Goal: Information Seeking & Learning: Learn about a topic

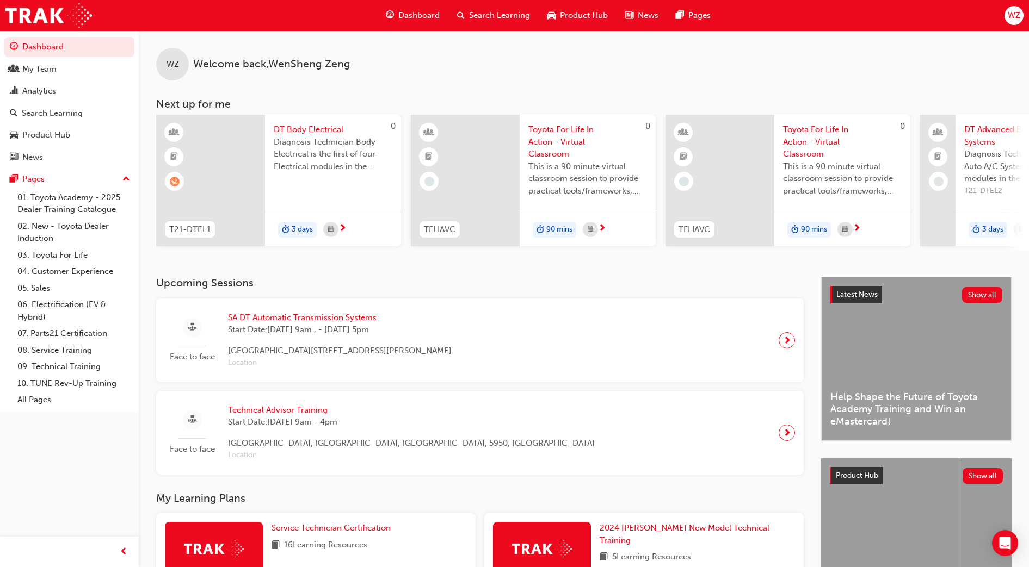
click at [492, 8] on div "Search Learning" at bounding box center [493, 15] width 90 height 22
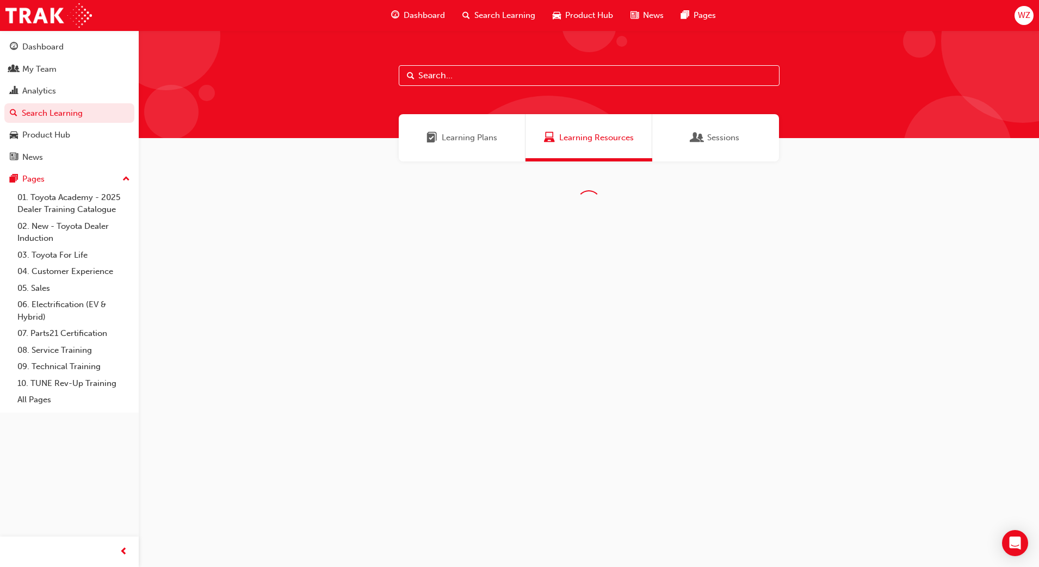
click at [459, 70] on input "text" at bounding box center [589, 75] width 381 height 21
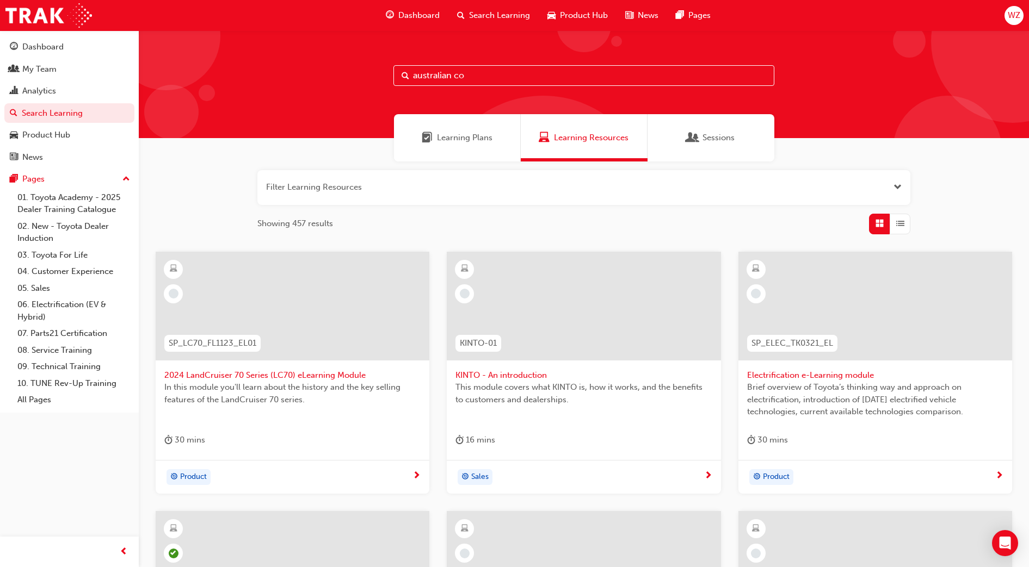
type input "australian co"
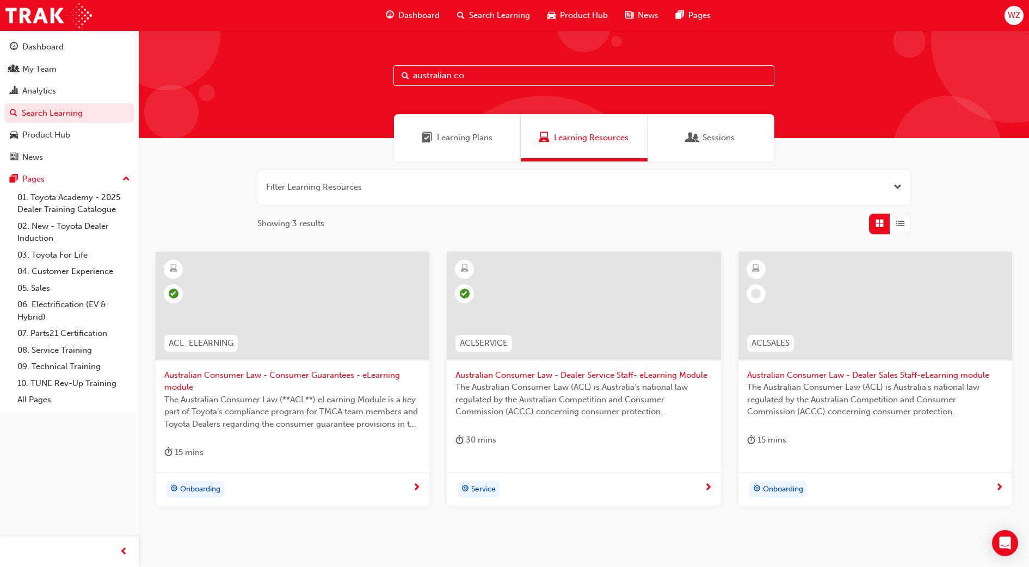
click at [895, 336] on div at bounding box center [875, 306] width 274 height 109
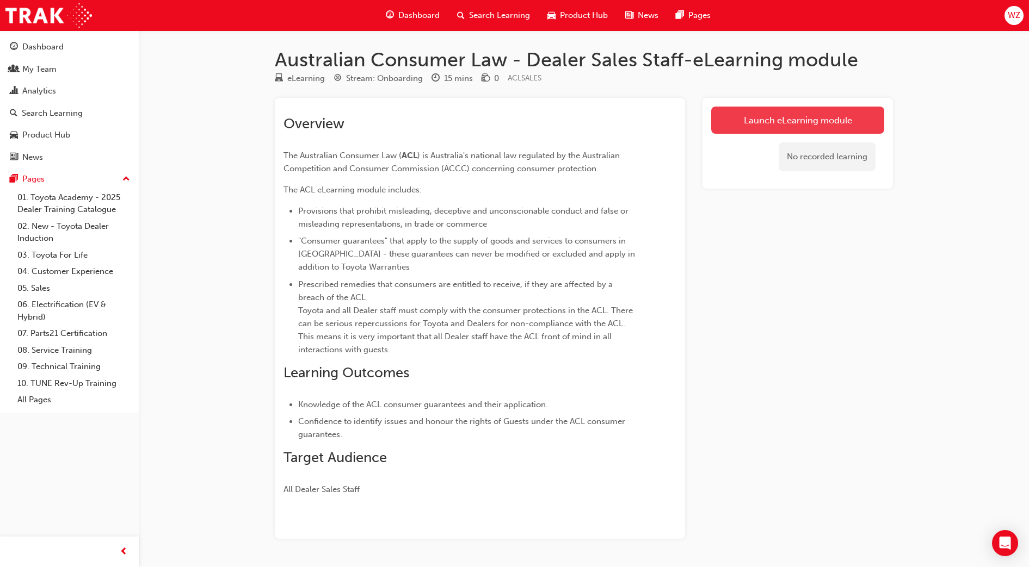
click at [843, 108] on link "Launch eLearning module" at bounding box center [797, 120] width 173 height 27
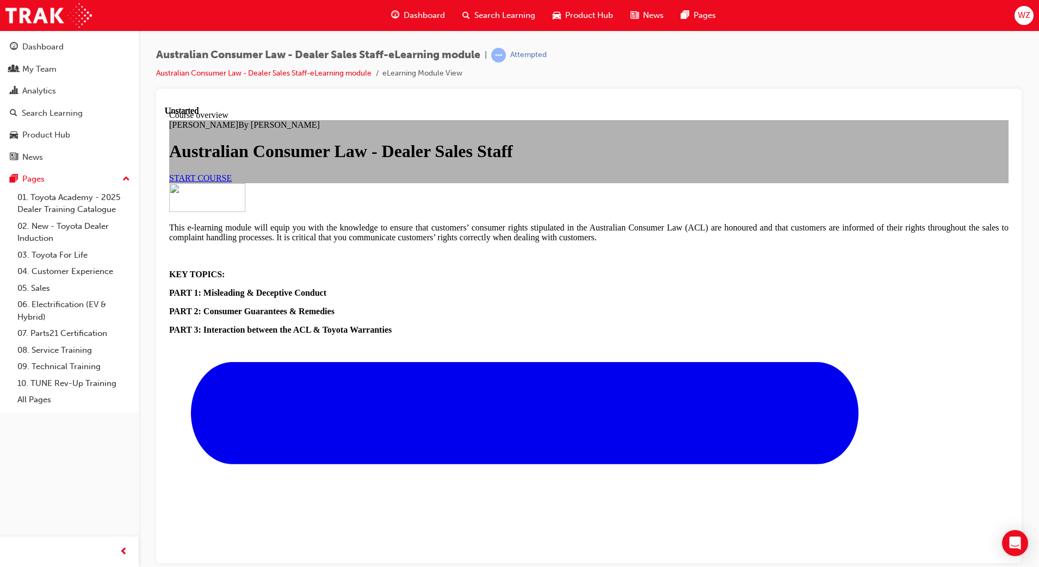
click at [232, 182] on link "START COURSE" at bounding box center [200, 177] width 63 height 9
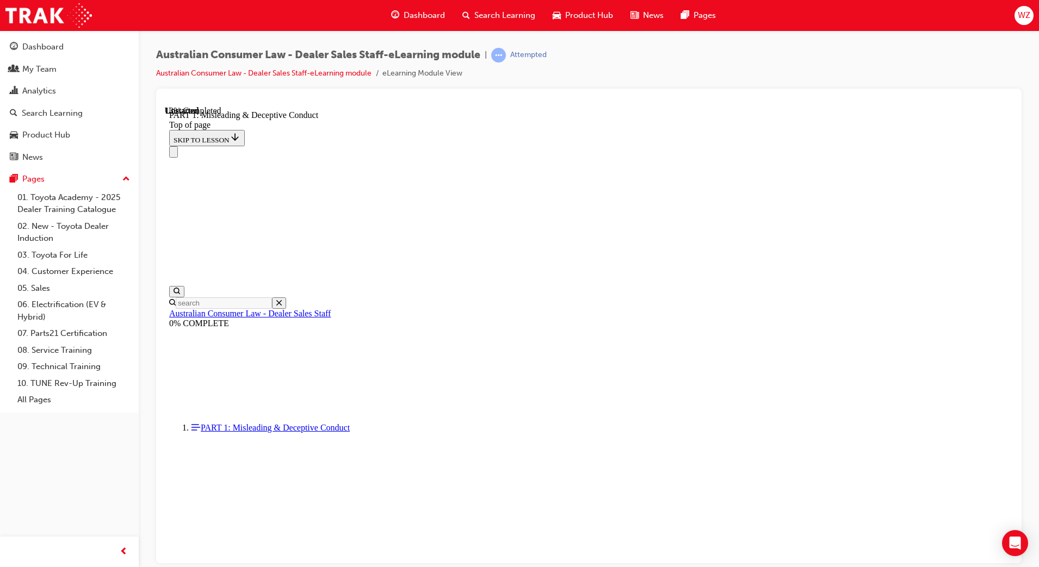
scroll to position [554, 0]
drag, startPoint x: 793, startPoint y: 486, endPoint x: 816, endPoint y: 434, distance: 56.5
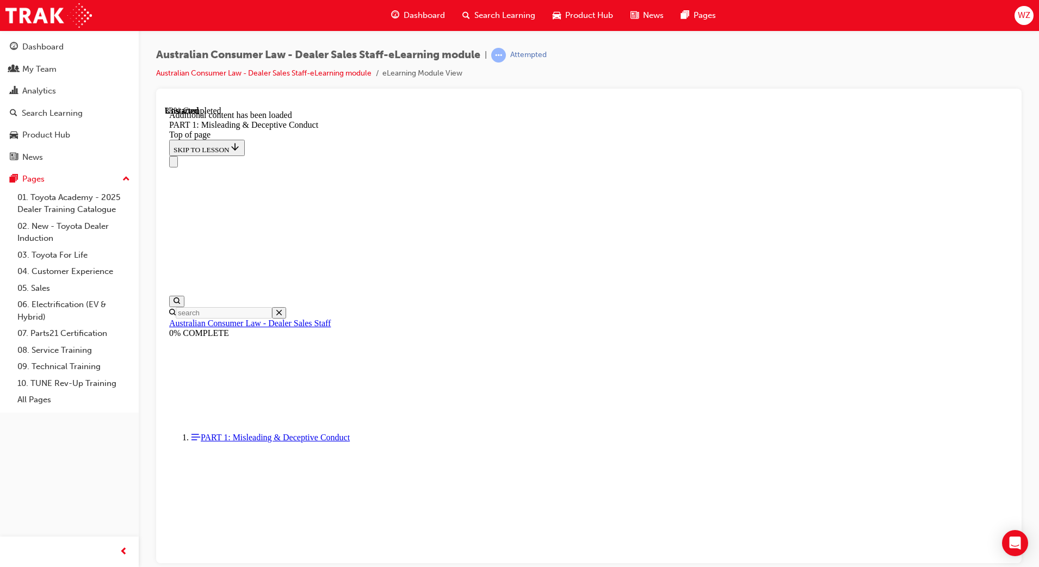
scroll to position [1236, 0]
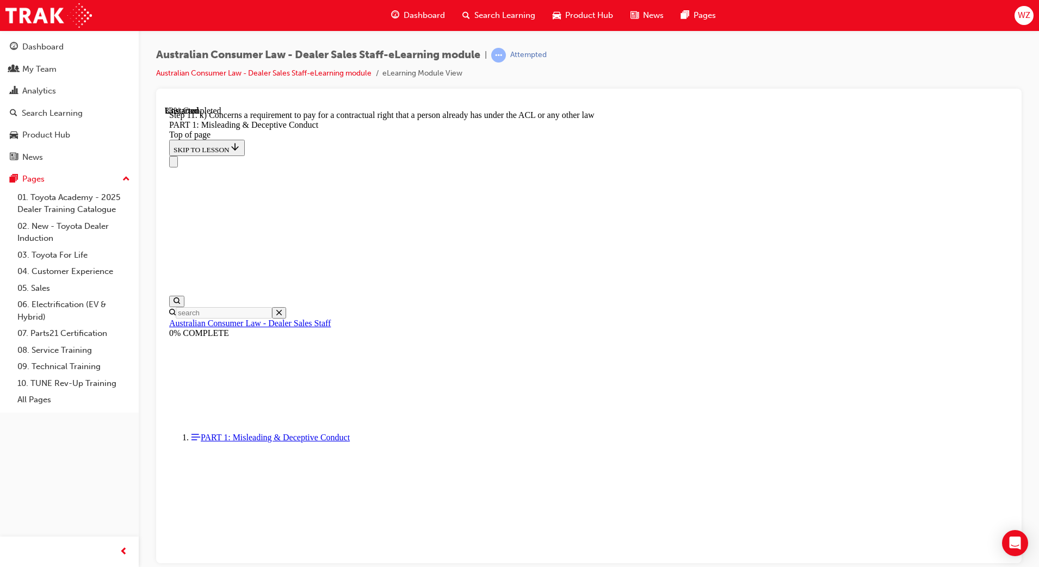
scroll to position [1205, 0]
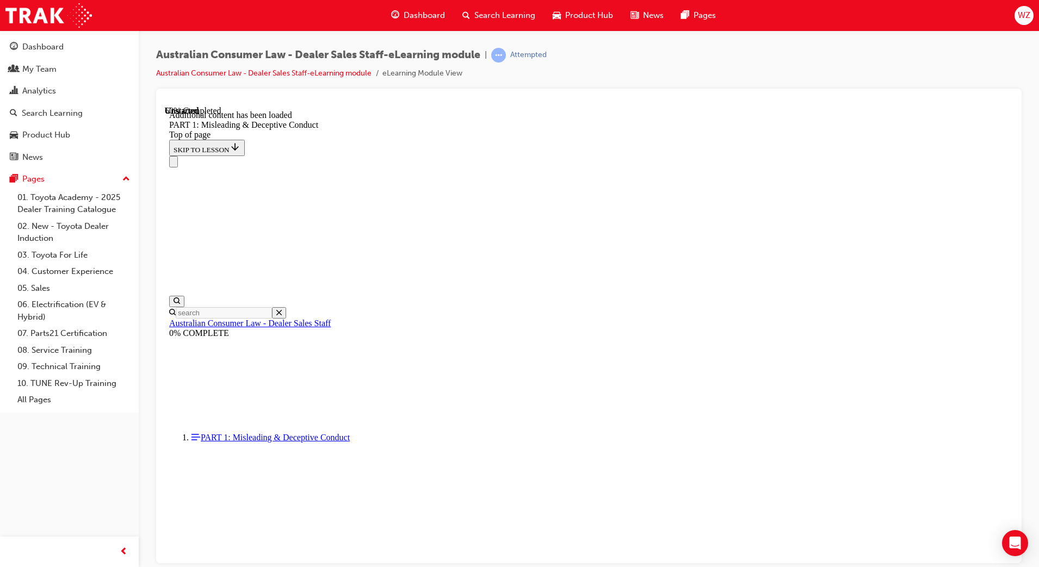
scroll to position [2147, 0]
drag, startPoint x: 638, startPoint y: 376, endPoint x: 452, endPoint y: 412, distance: 189.0
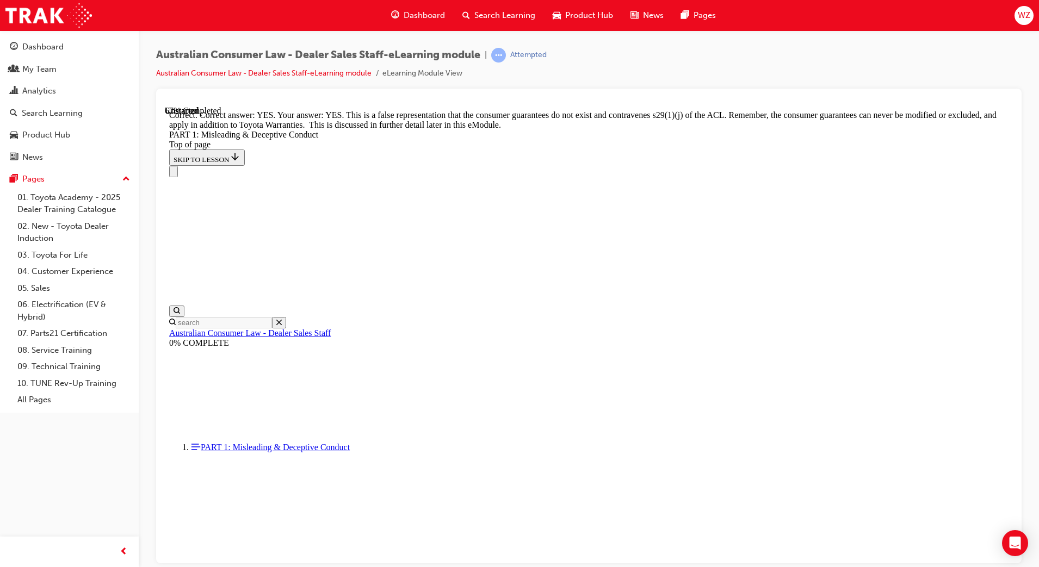
scroll to position [2316, 0]
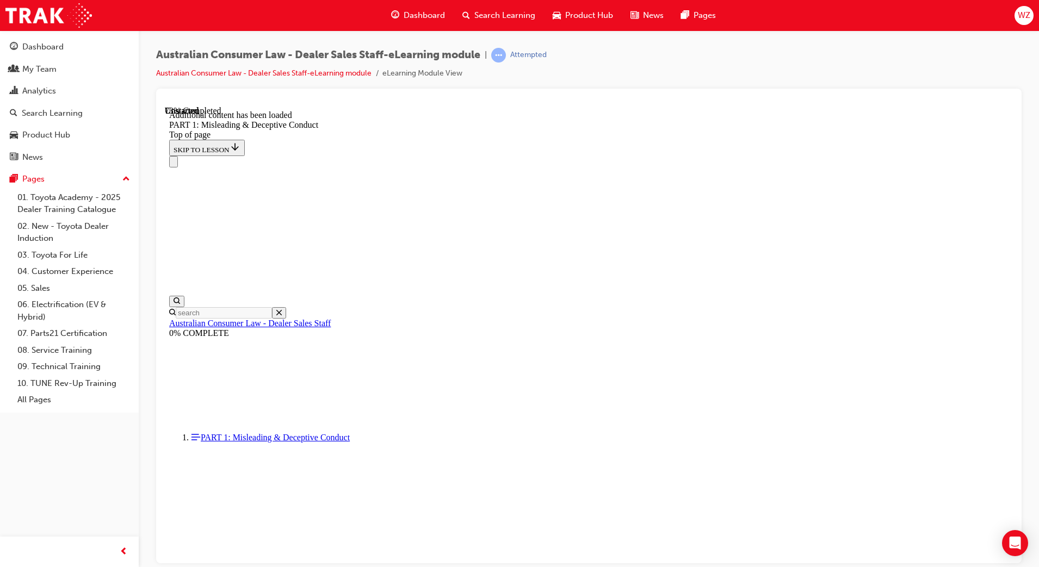
scroll to position [2612, 0]
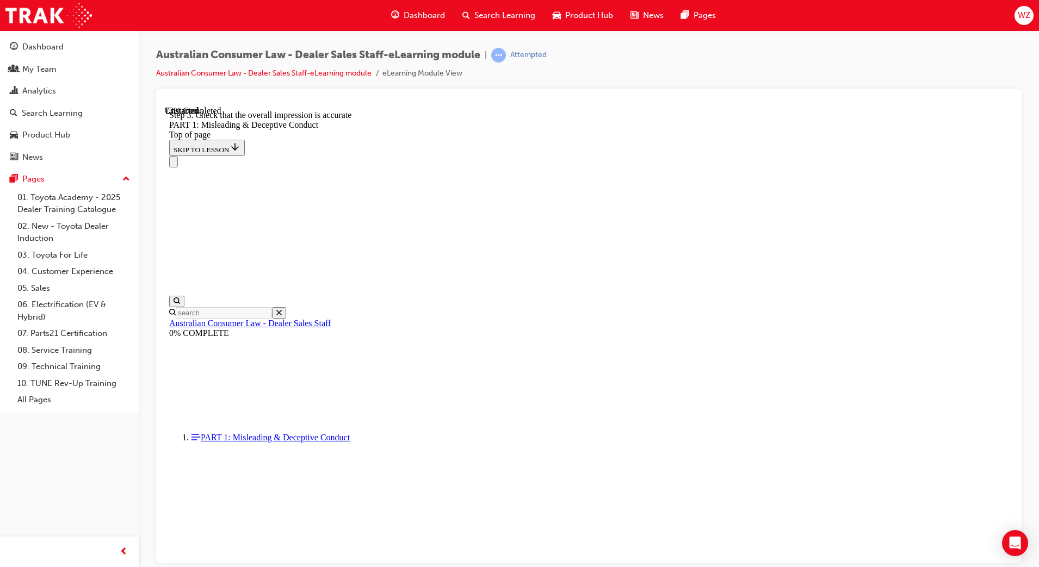
scroll to position [2612, 0]
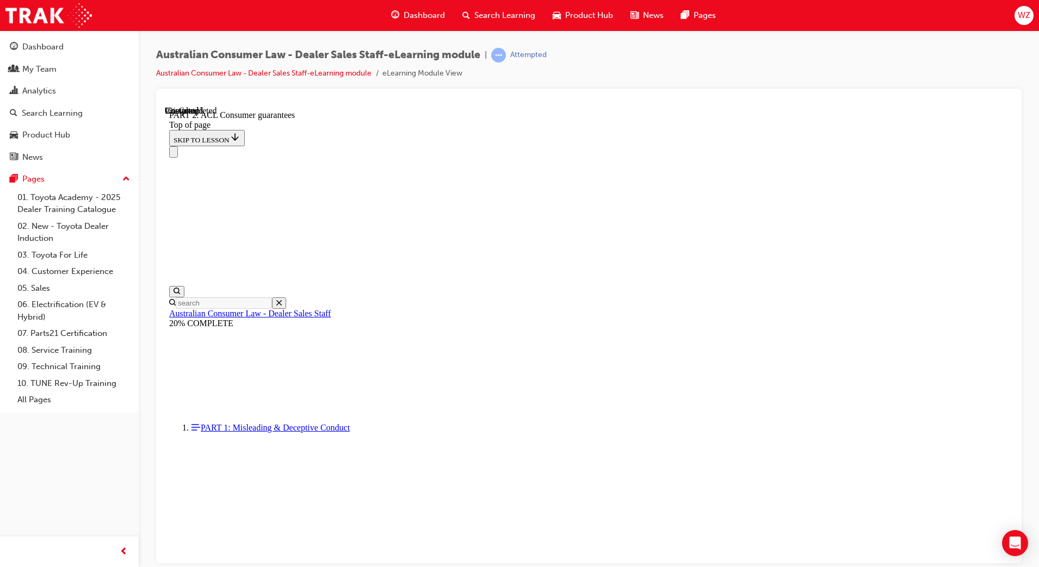
scroll to position [667, 0]
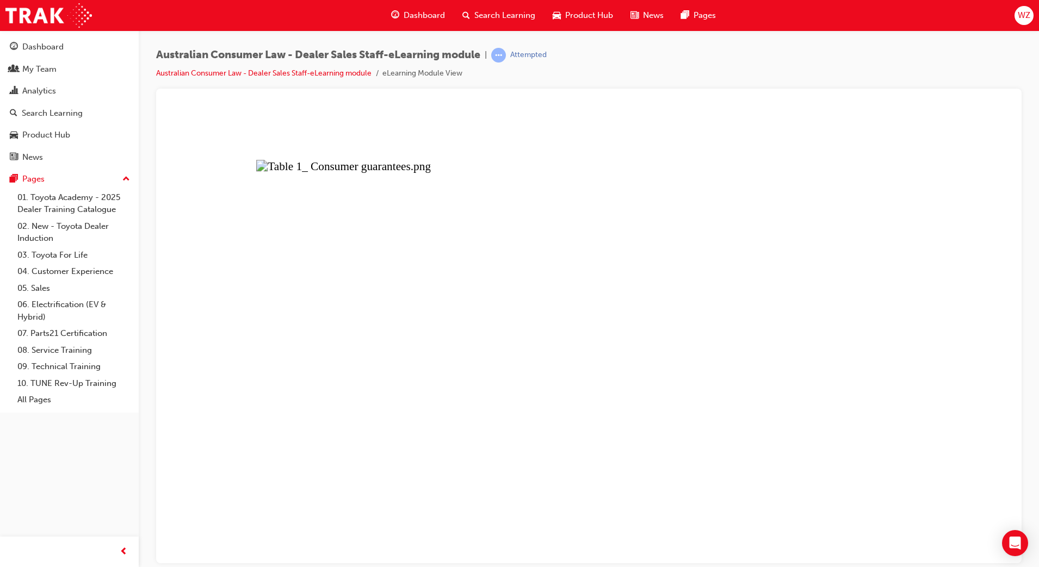
click at [486, 325] on button "Unzoom image" at bounding box center [589, 335] width 848 height 458
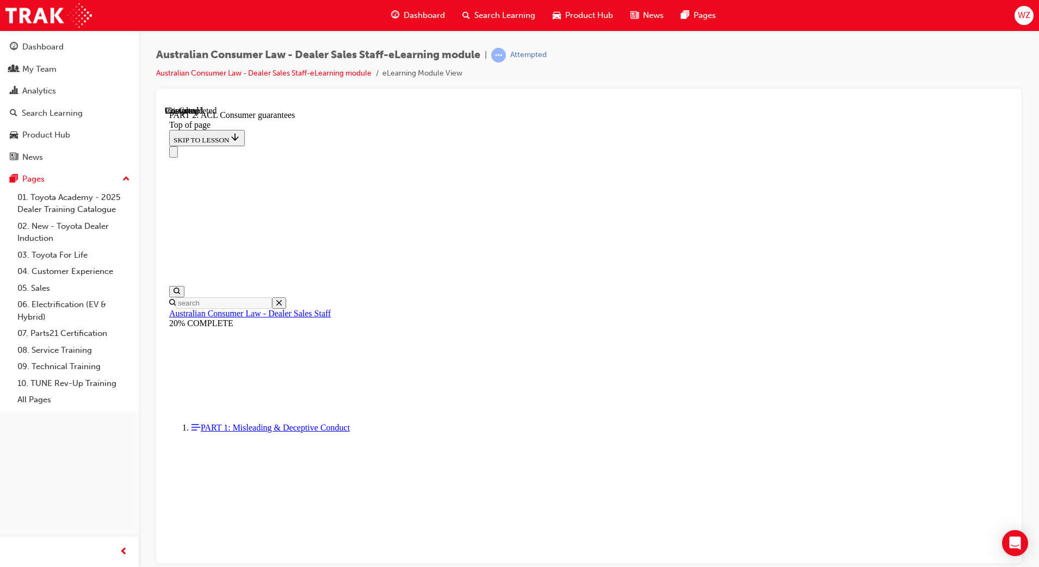
scroll to position [1573, 0]
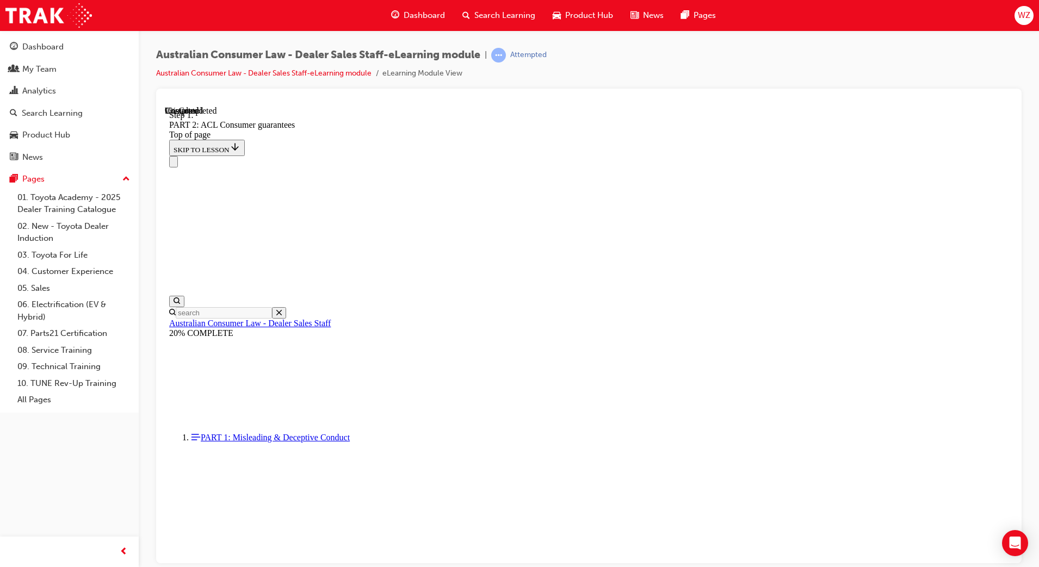
scroll to position [1717, 0]
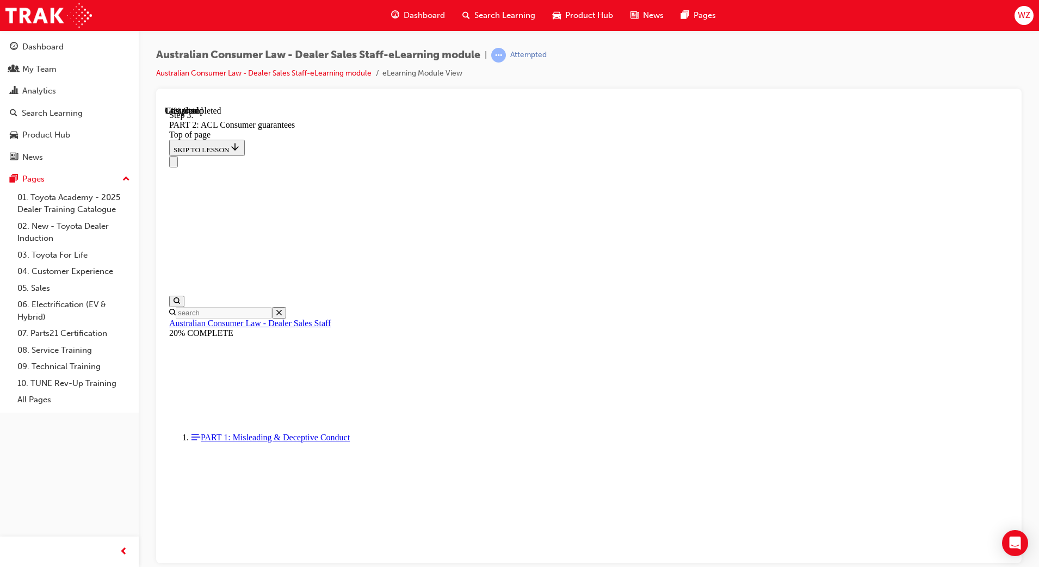
scroll to position [2009, 0]
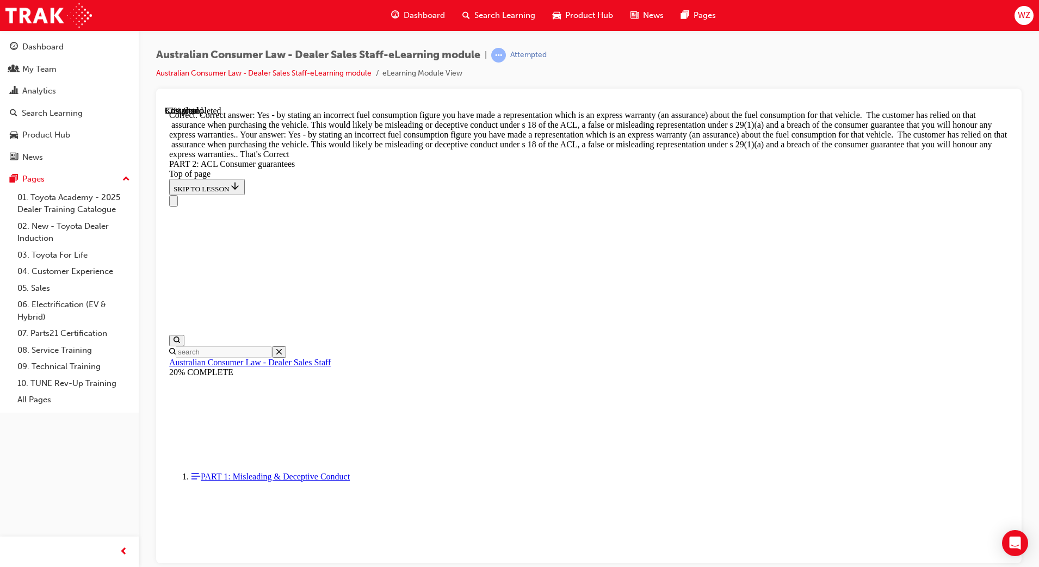
scroll to position [4710, 0]
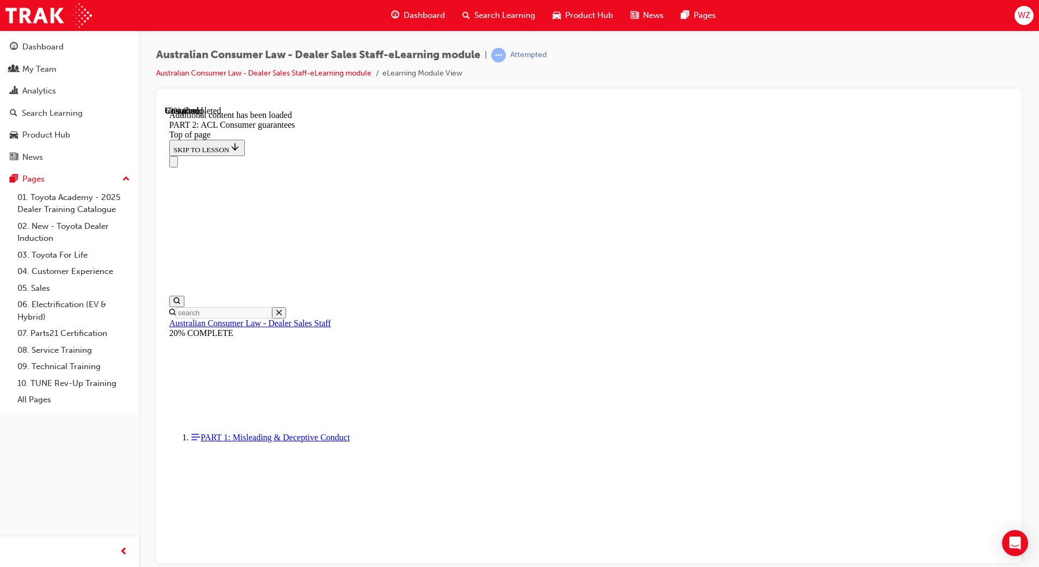
scroll to position [6736, 0]
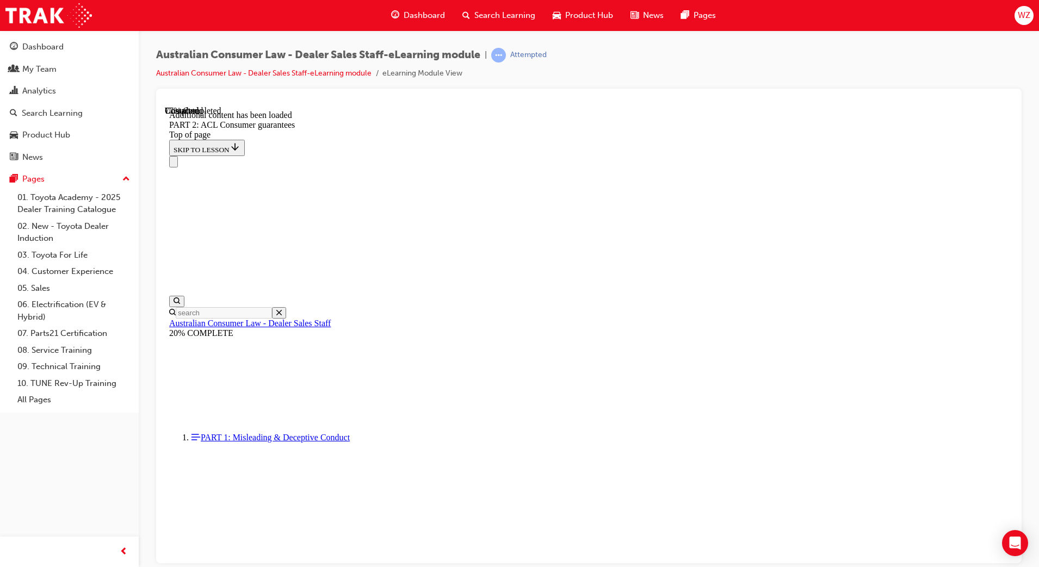
scroll to position [9132, 0]
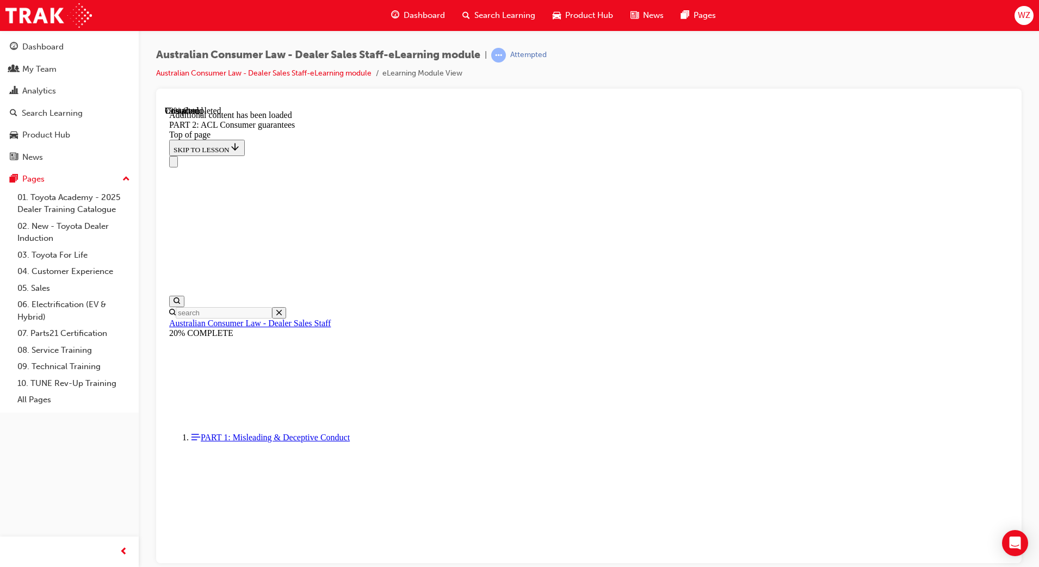
drag, startPoint x: 653, startPoint y: 526, endPoint x: 619, endPoint y: 482, distance: 55.9
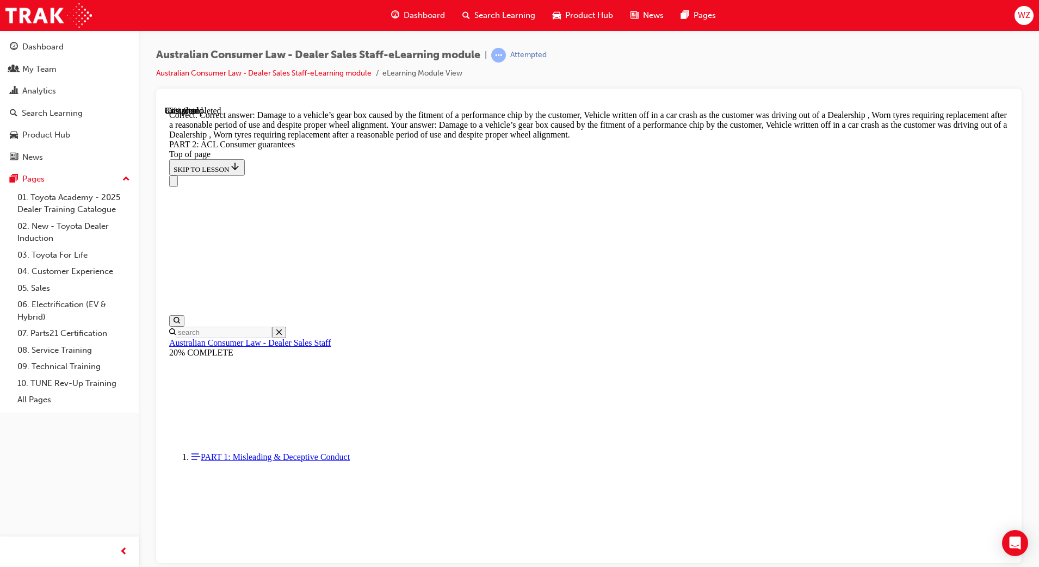
scroll to position [10825, 0]
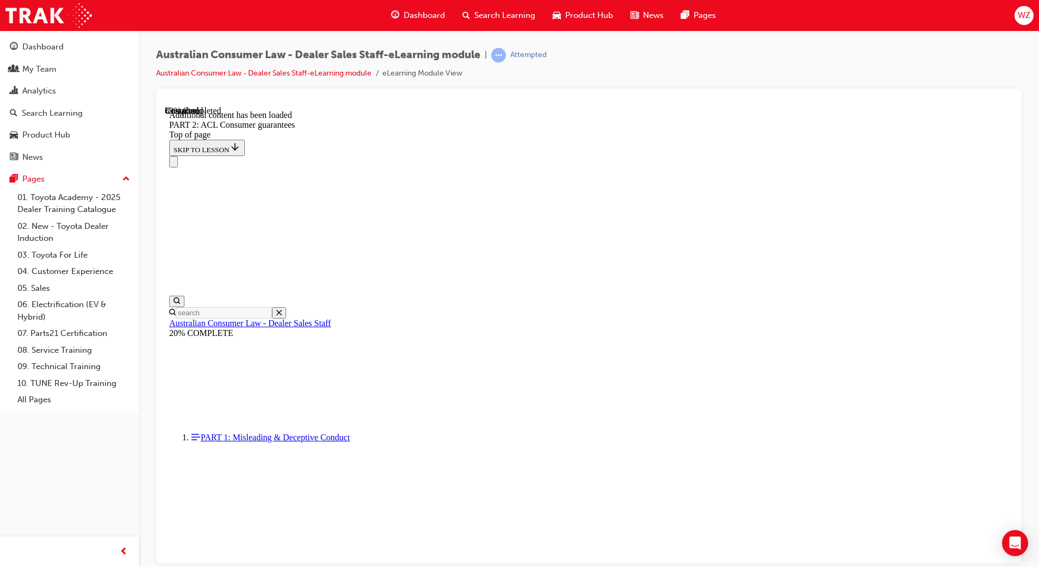
scroll to position [11787, 0]
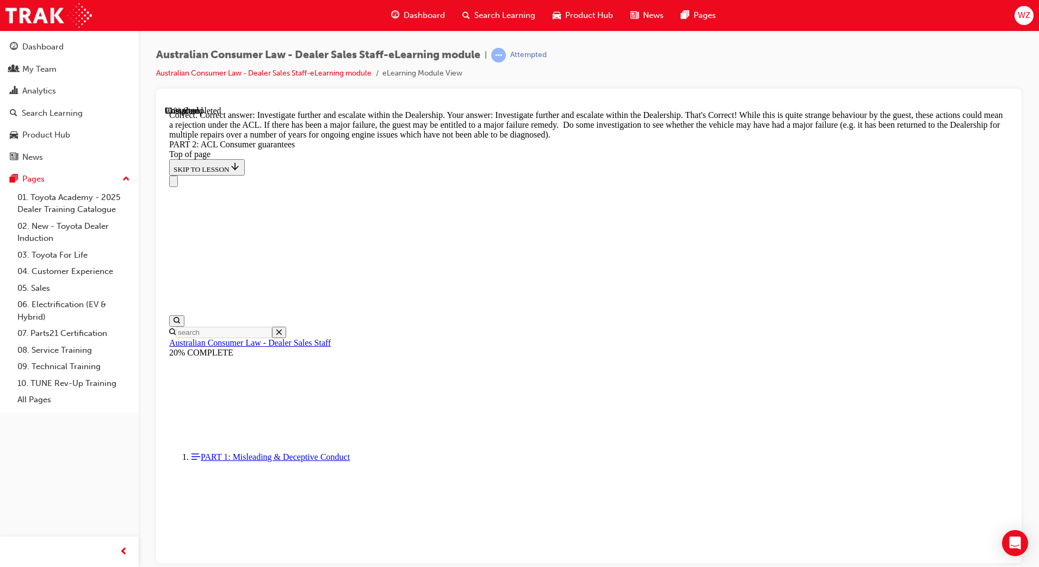
scroll to position [12061, 0]
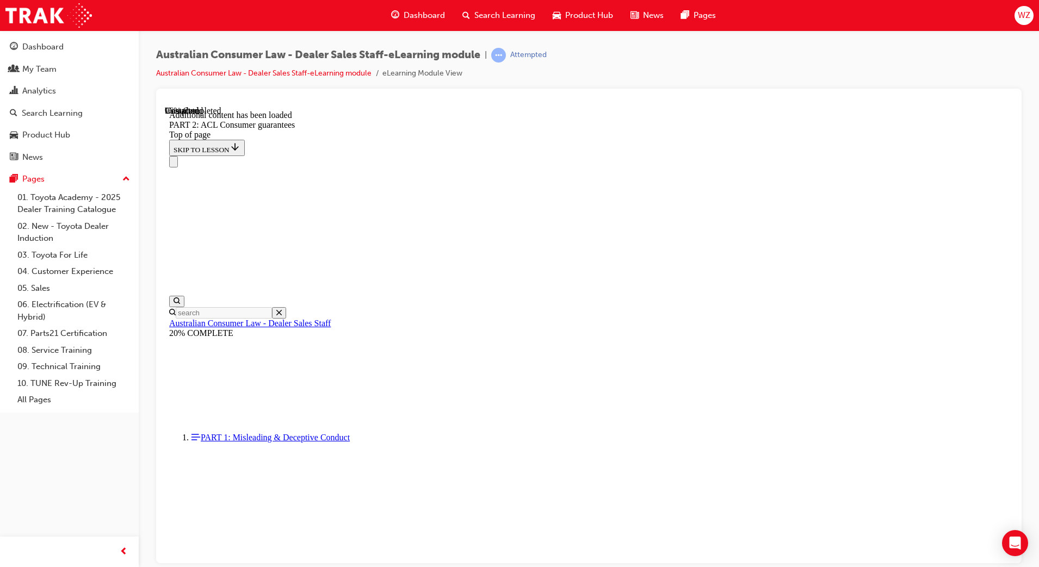
scroll to position [12943, 0]
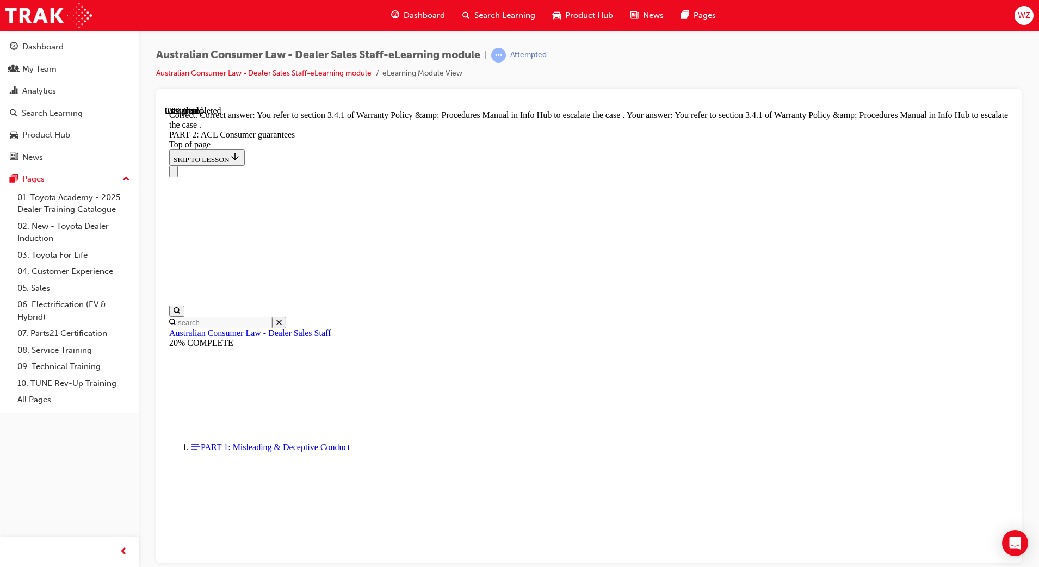
scroll to position [13601, 0]
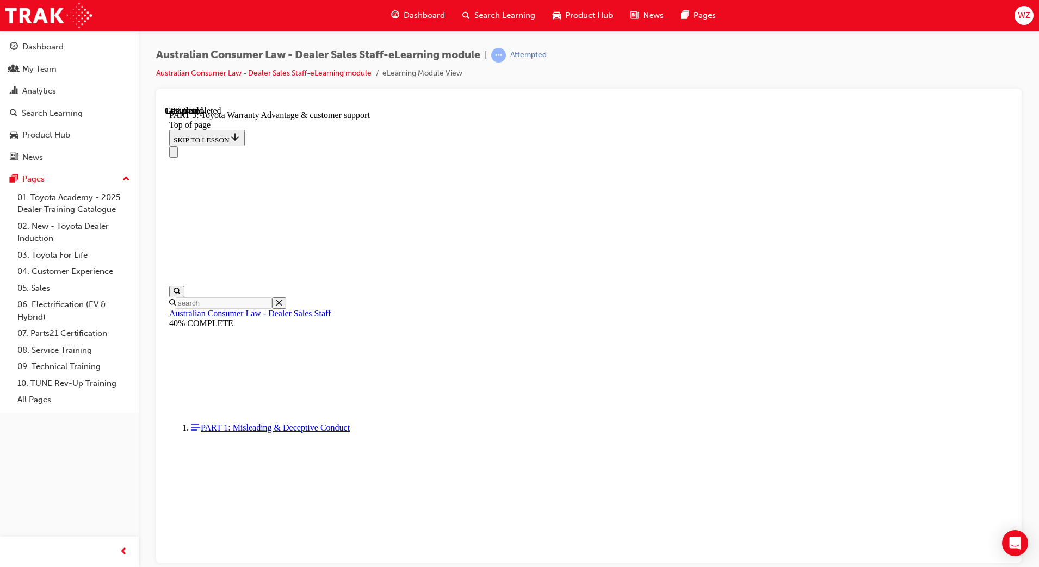
scroll to position [641, 0]
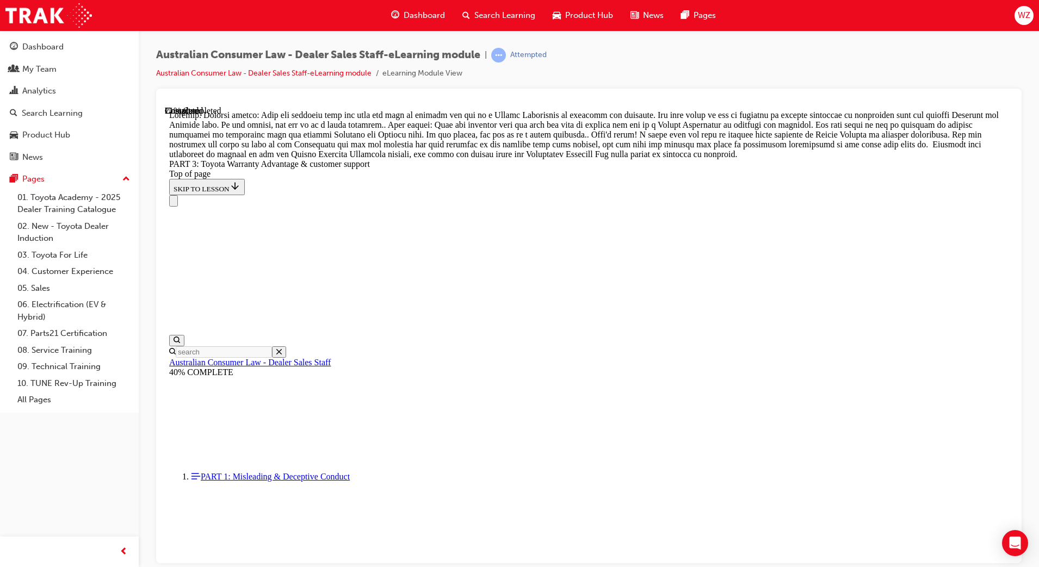
scroll to position [844, 0]
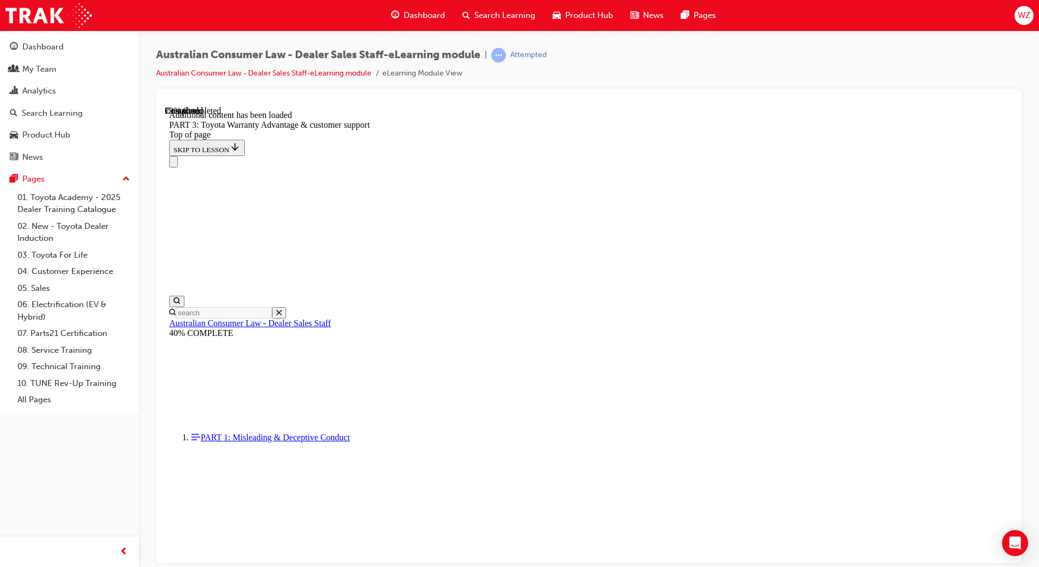
scroll to position [1270, 0]
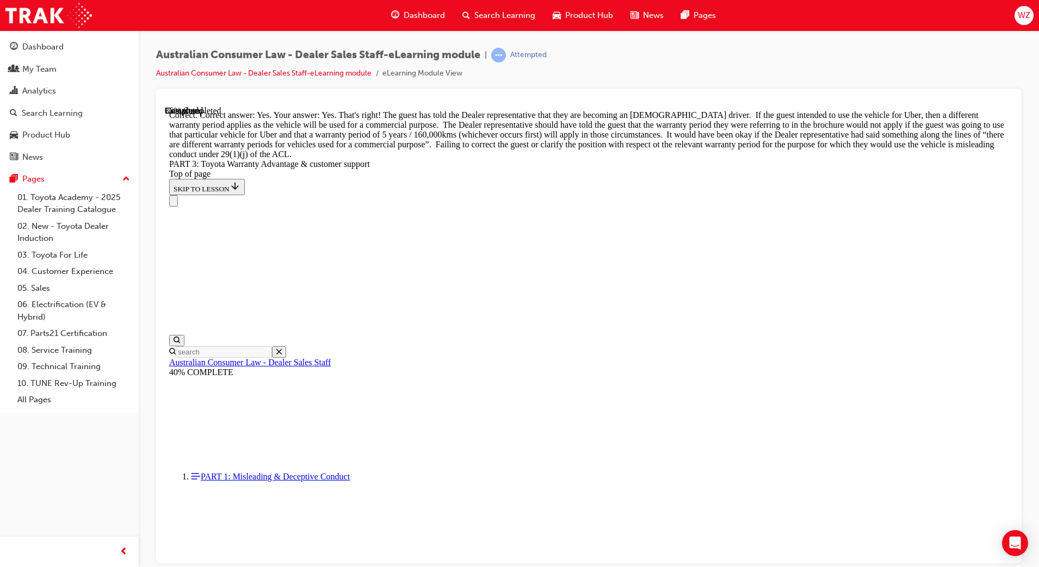
scroll to position [1574, 0]
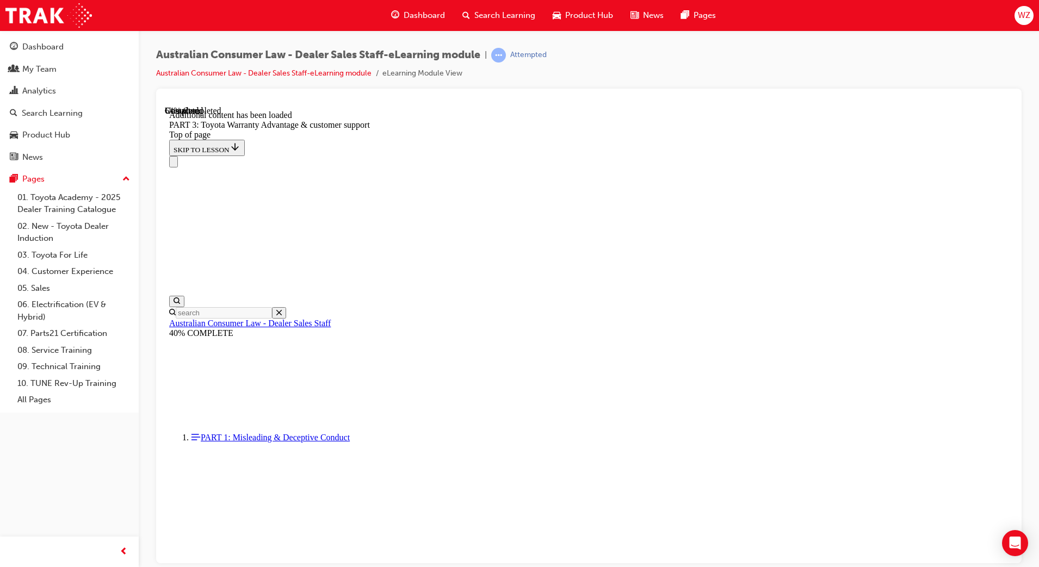
scroll to position [2781, 0]
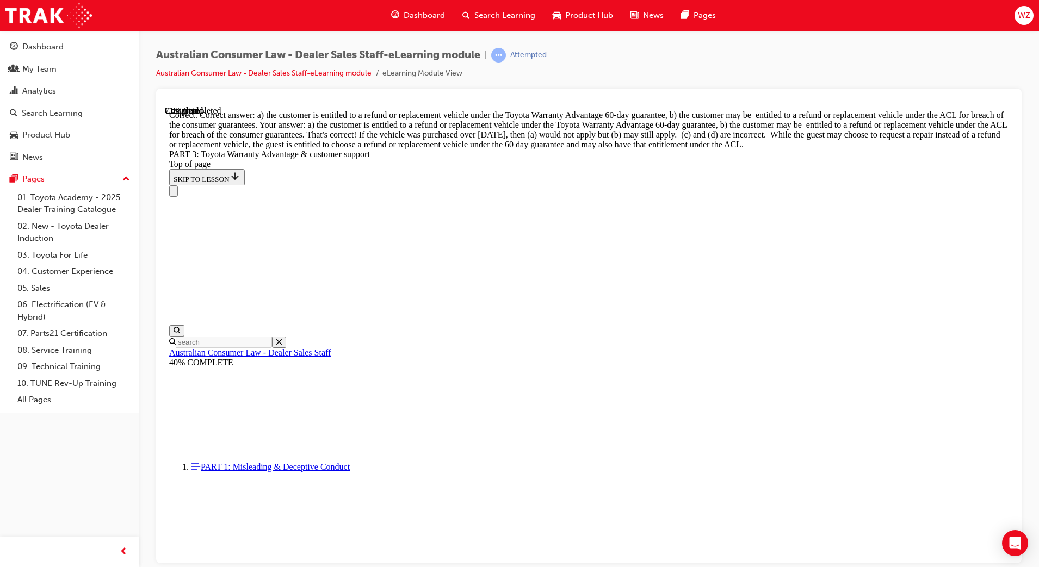
scroll to position [3093, 0]
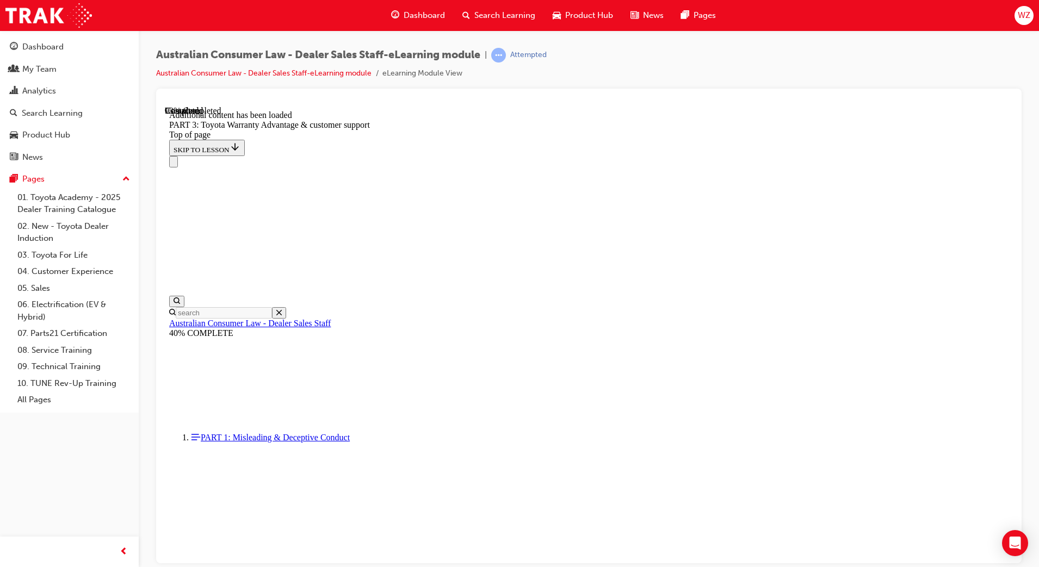
scroll to position [3391, 0]
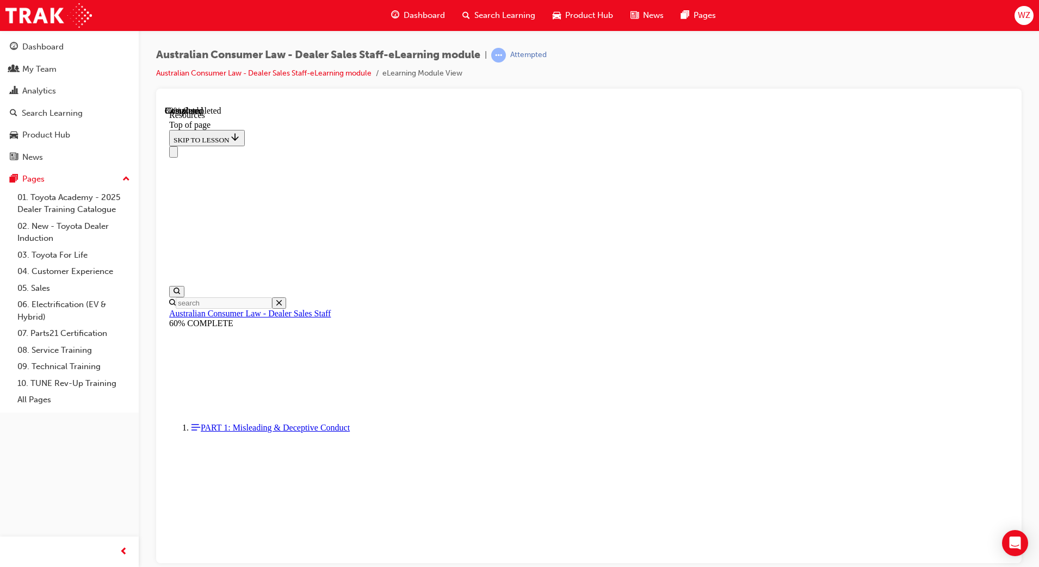
scroll to position [442, 0]
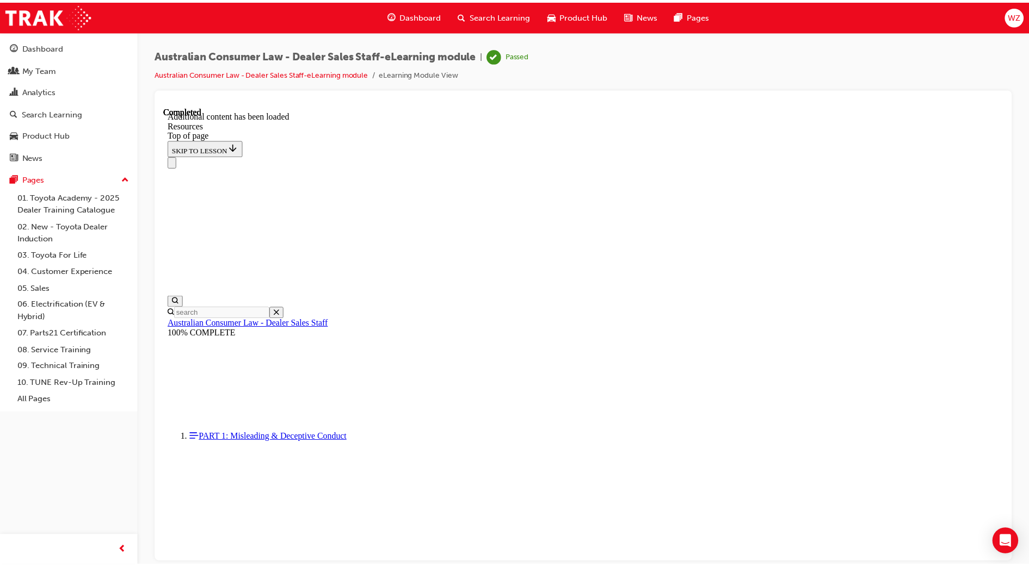
scroll to position [34, 0]
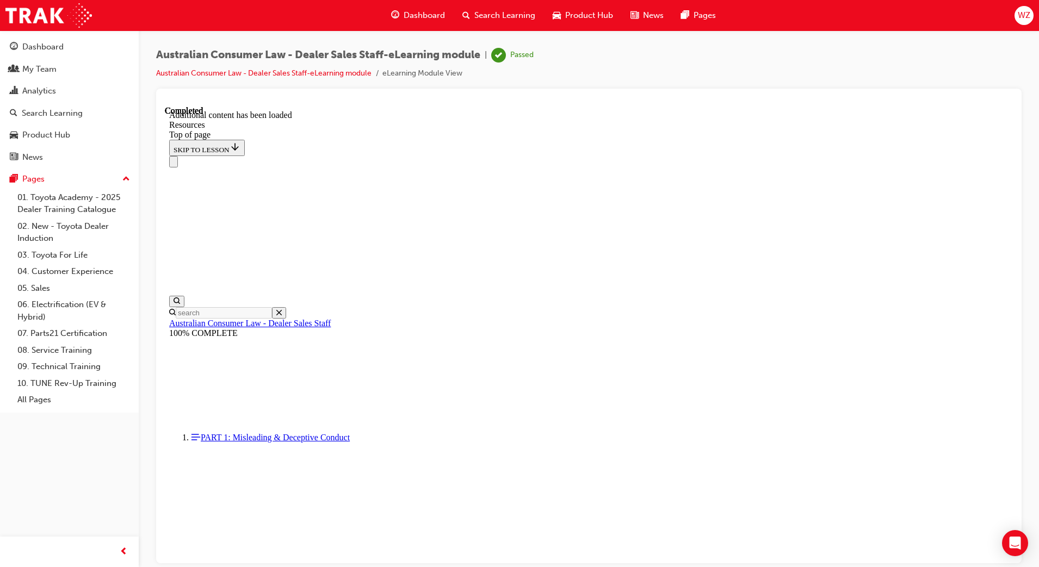
click at [504, 15] on span "Search Learning" at bounding box center [504, 15] width 61 height 13
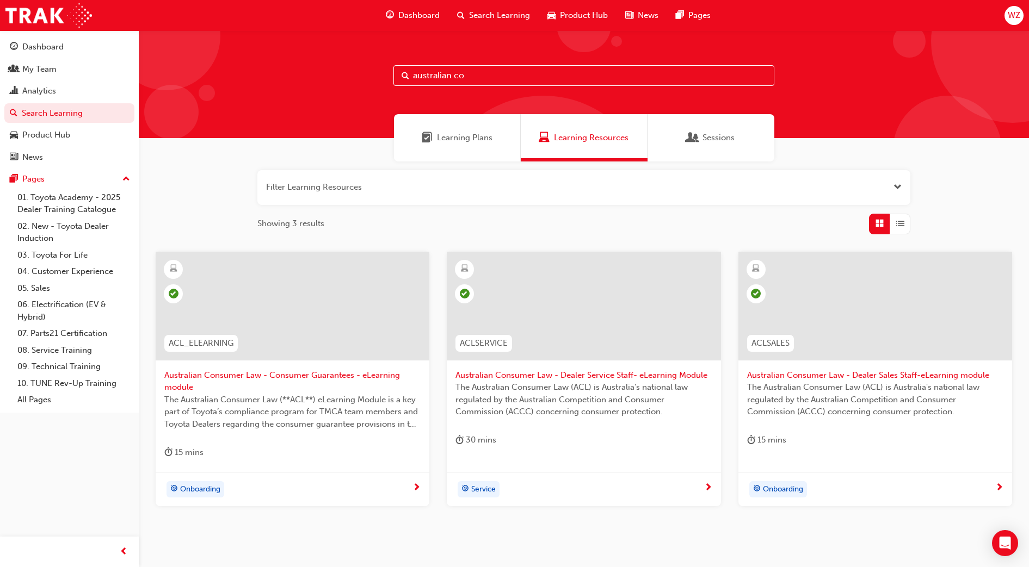
click at [472, 73] on input "australian co" at bounding box center [583, 75] width 381 height 21
